Goal: Task Accomplishment & Management: Manage account settings

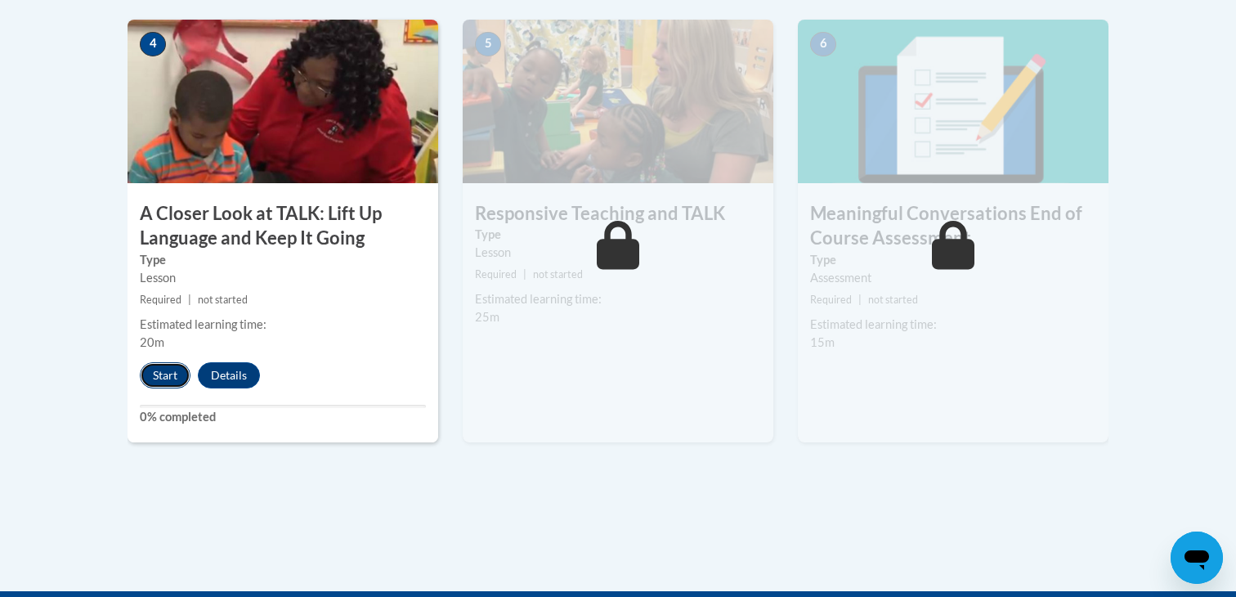
click at [162, 383] on button "Start" at bounding box center [165, 375] width 51 height 26
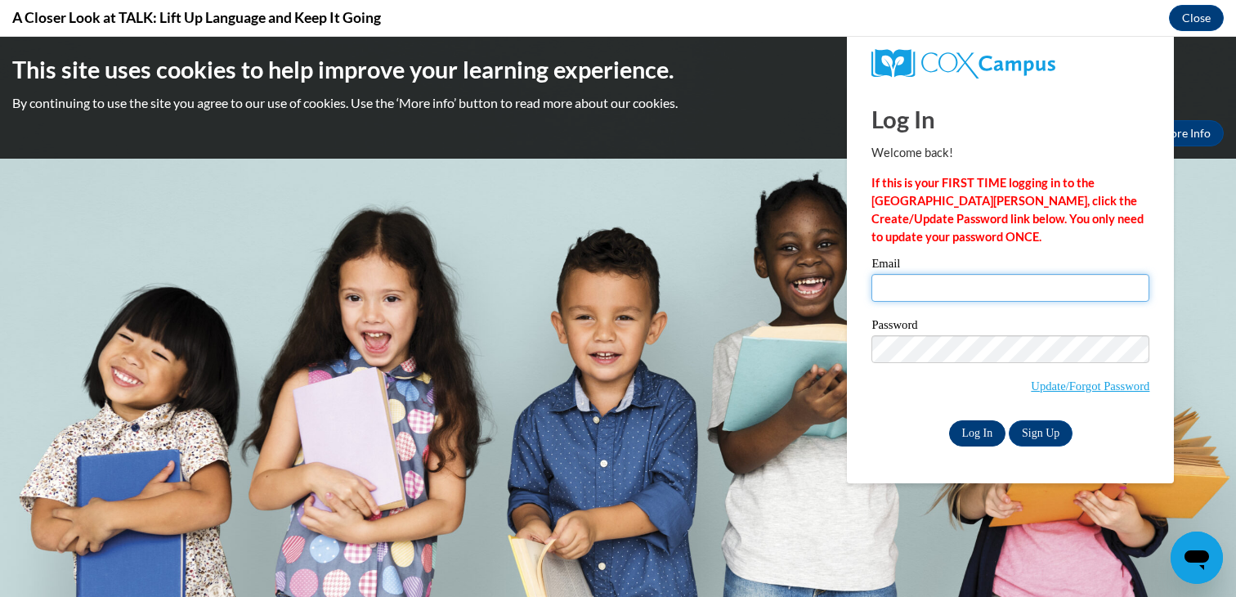
type input "morgan@mcspresidents.org"
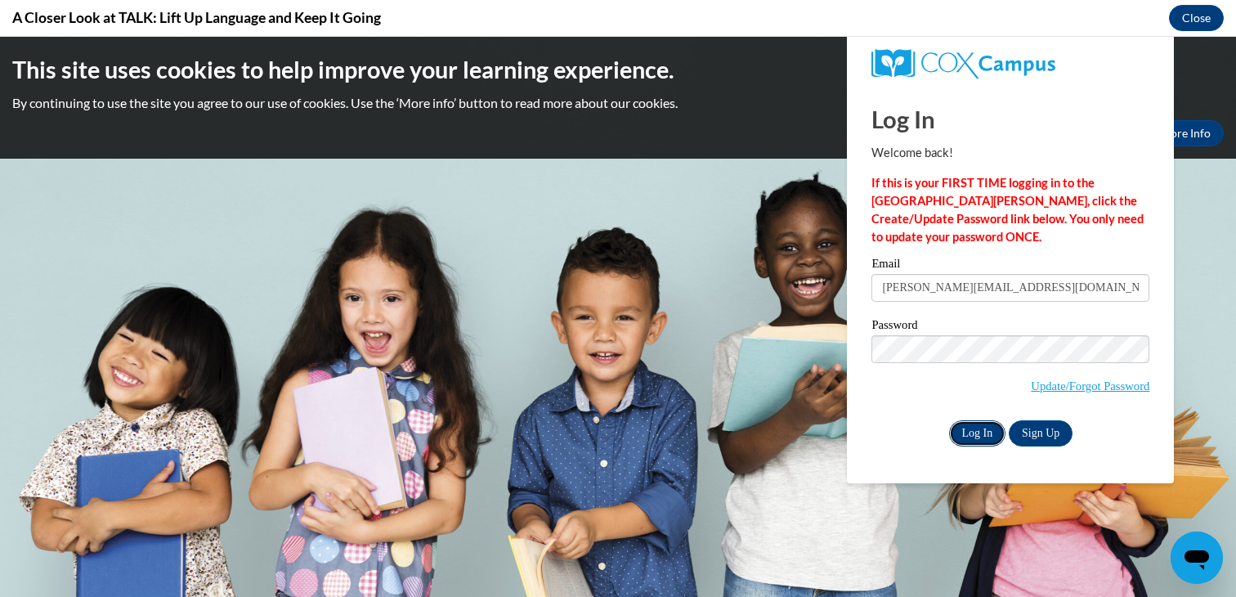
click at [977, 428] on input "Log In" at bounding box center [977, 433] width 57 height 26
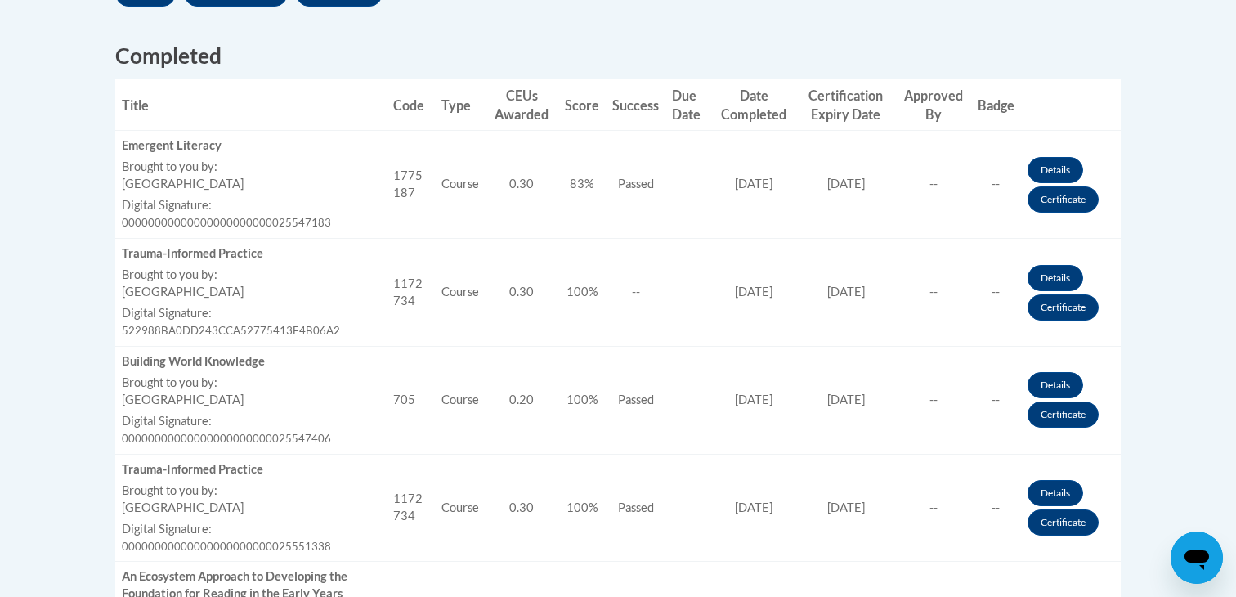
scroll to position [621, 0]
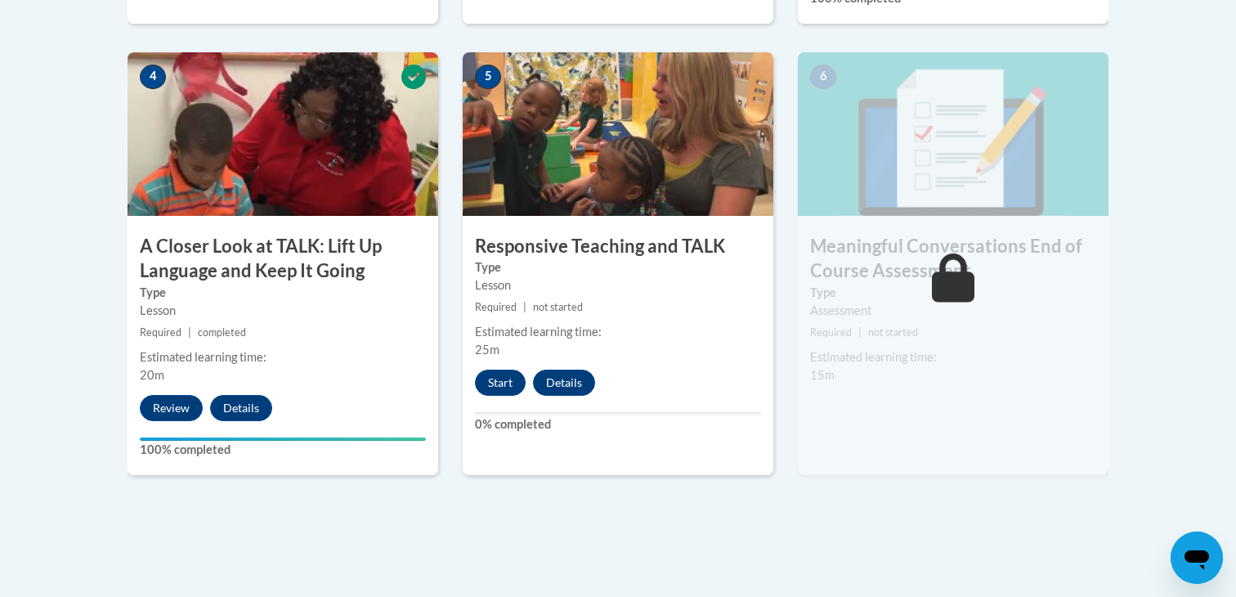
scroll to position [981, 0]
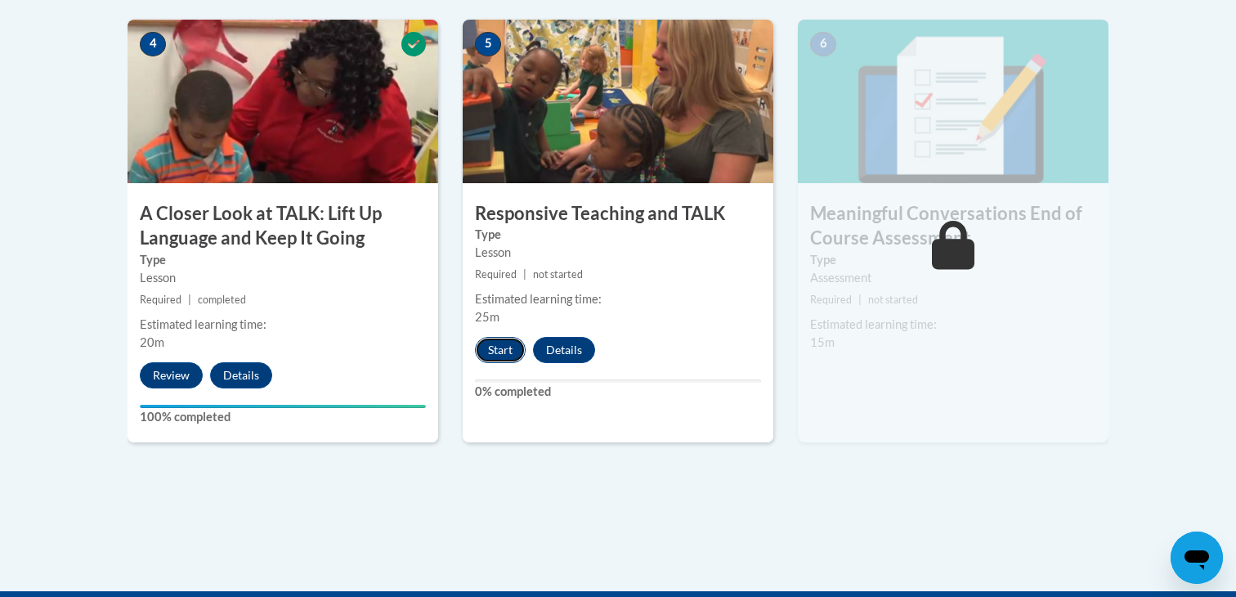
click at [509, 347] on button "Start" at bounding box center [500, 350] width 51 height 26
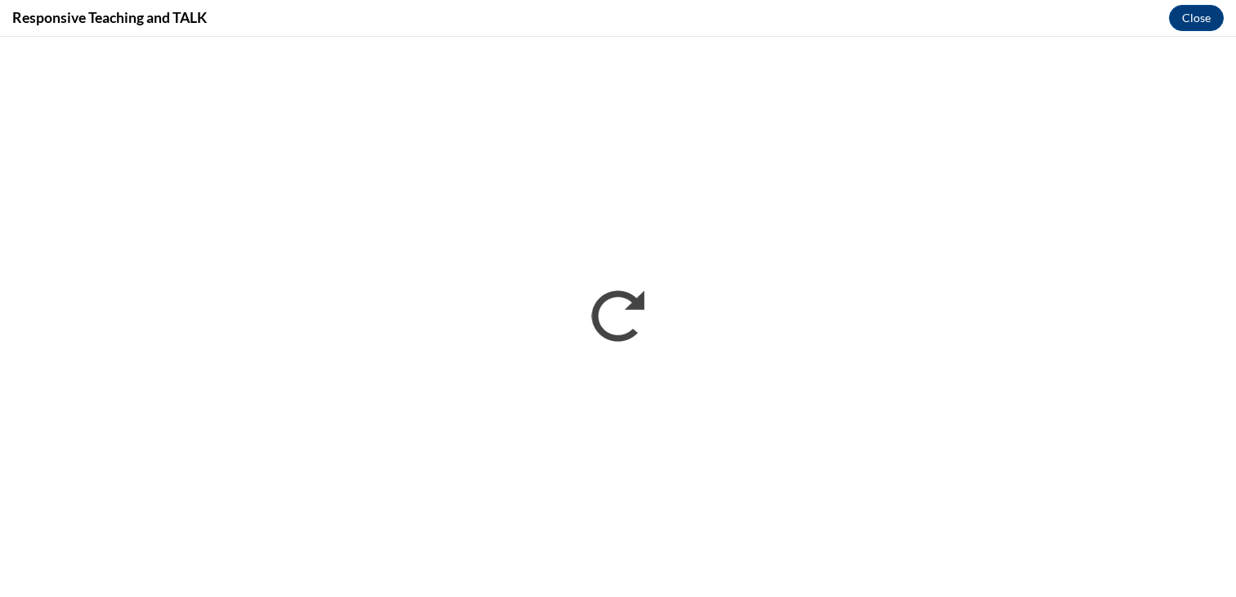
scroll to position [0, 0]
